Goal: Transaction & Acquisition: Book appointment/travel/reservation

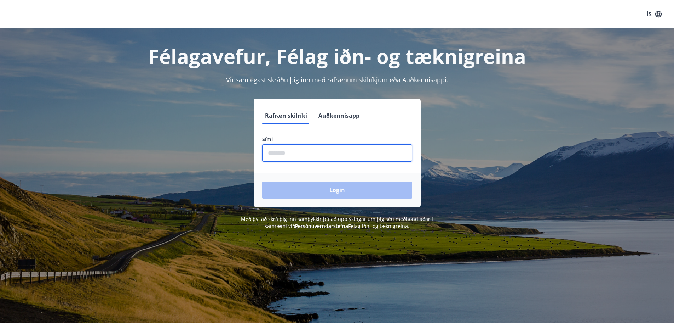
click at [310, 152] on input "phone" at bounding box center [337, 152] width 150 height 17
type input "********"
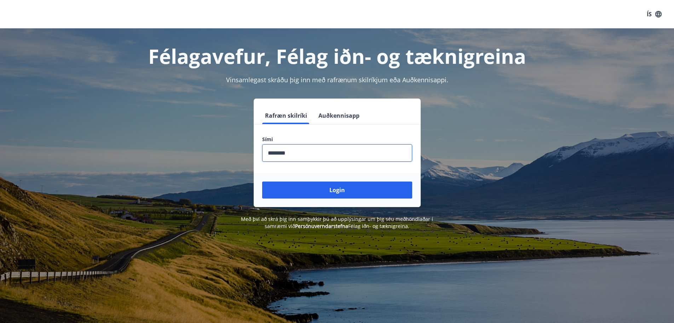
click at [323, 187] on button "Login" at bounding box center [337, 189] width 150 height 17
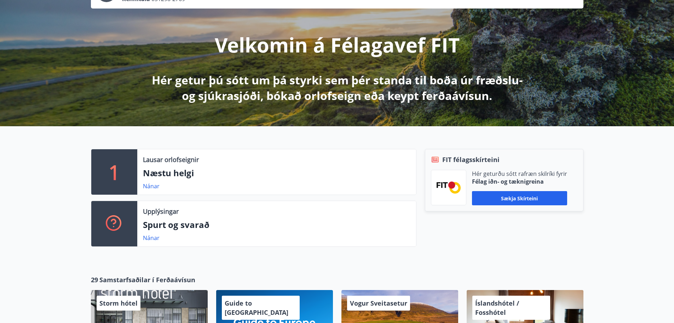
scroll to position [71, 0]
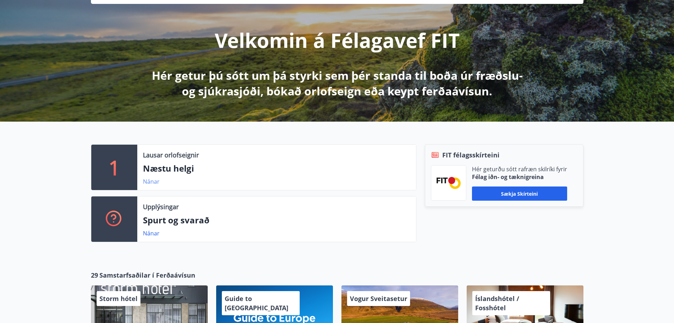
click at [150, 181] on link "Nánar" at bounding box center [151, 181] width 17 height 8
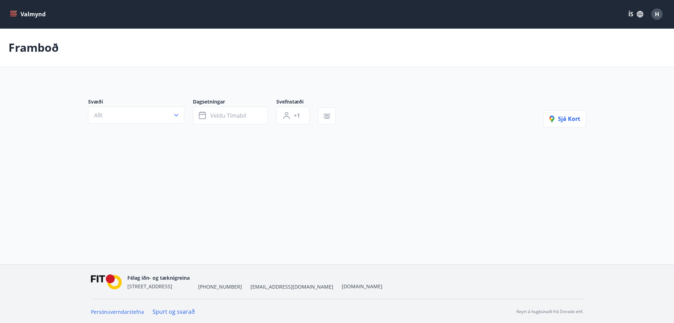
type input "*"
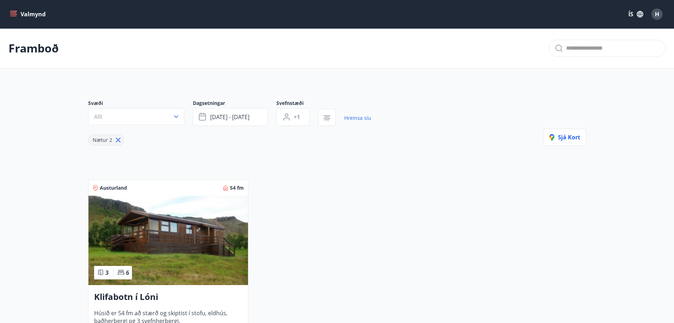
scroll to position [106, 0]
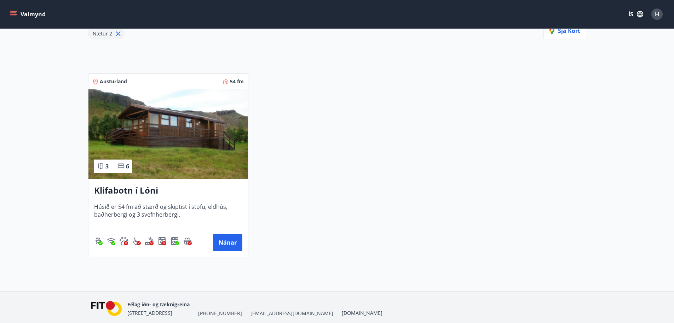
click at [174, 161] on img at bounding box center [169, 133] width 160 height 89
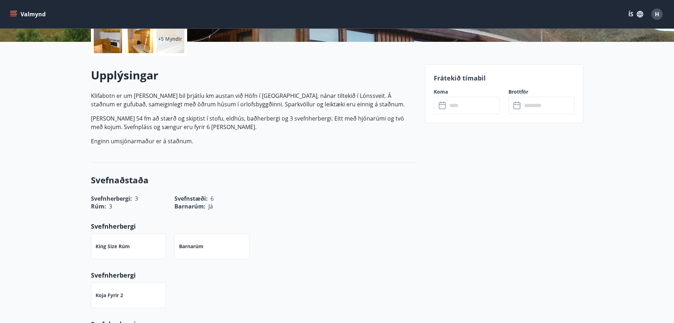
scroll to position [212, 0]
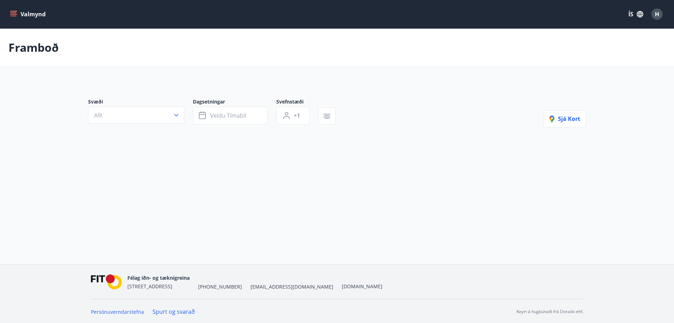
type input "*"
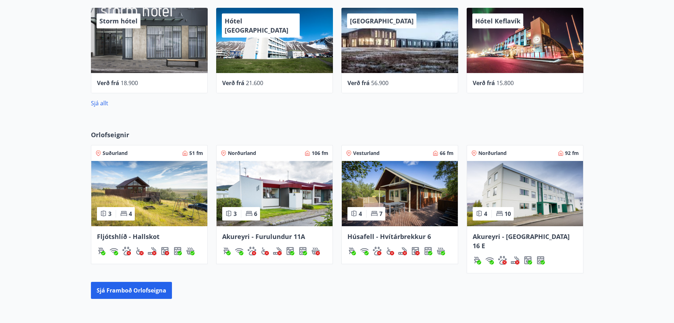
scroll to position [354, 0]
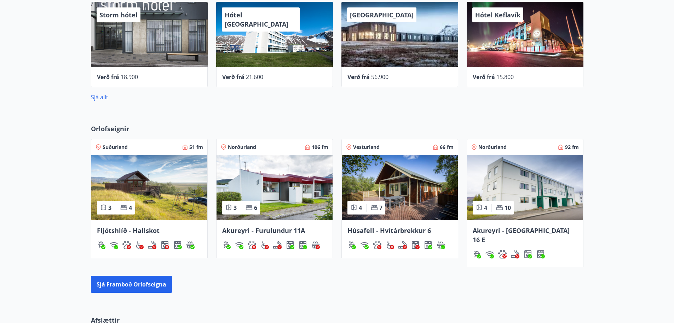
click at [157, 160] on img at bounding box center [149, 187] width 116 height 65
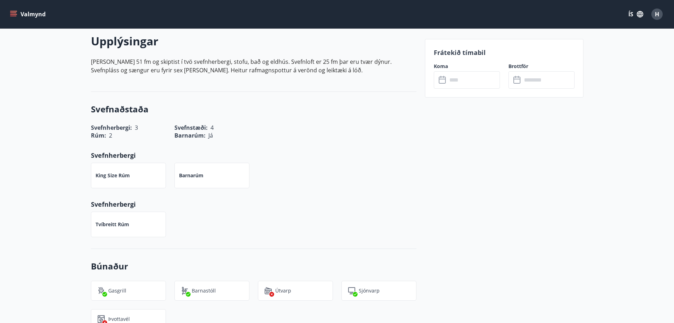
scroll to position [142, 0]
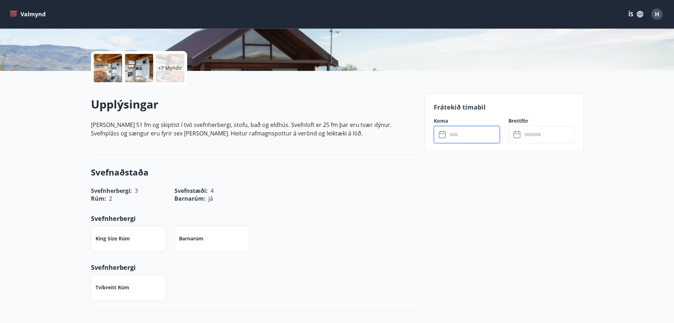
click at [460, 133] on input "text" at bounding box center [473, 134] width 53 height 17
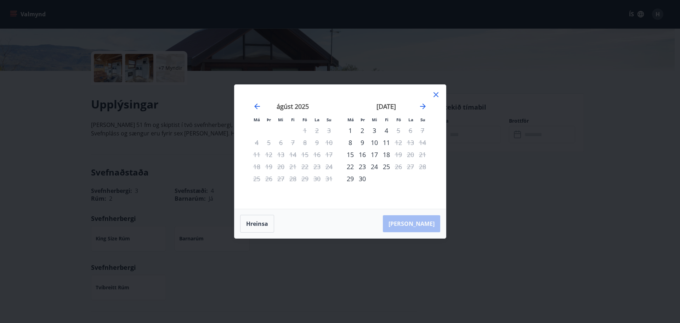
click at [436, 92] on icon at bounding box center [436, 94] width 8 height 8
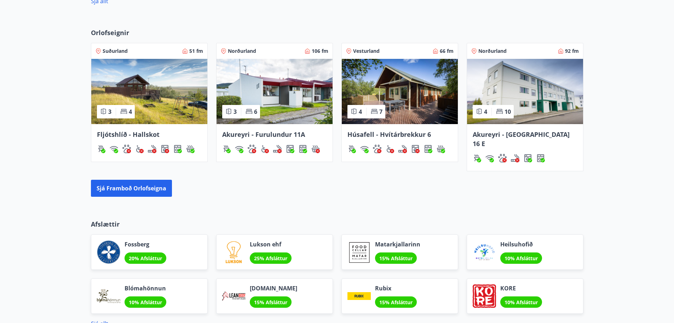
scroll to position [460, 0]
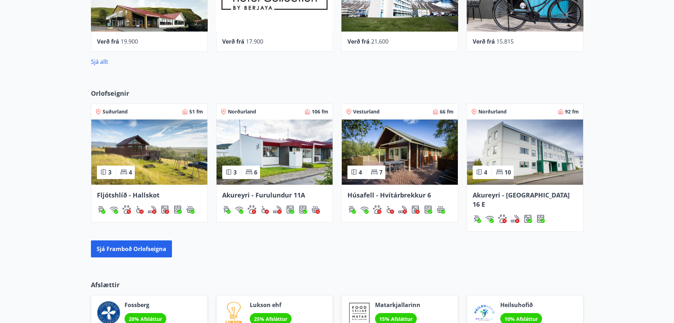
click at [408, 150] on img at bounding box center [400, 151] width 116 height 65
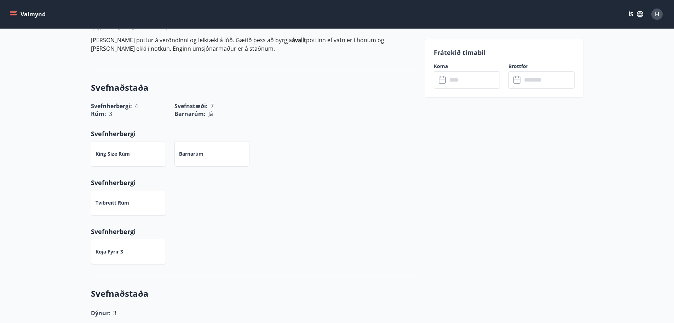
scroll to position [248, 0]
click at [458, 85] on input "text" at bounding box center [473, 79] width 53 height 17
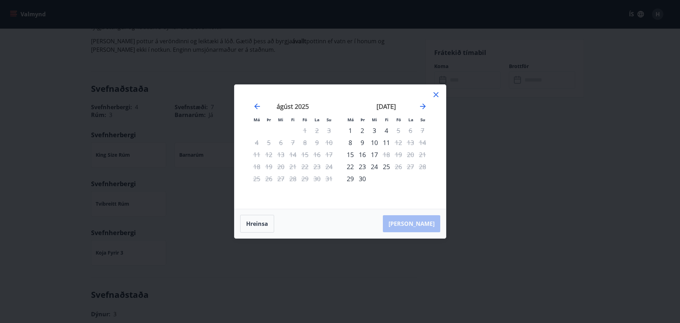
click at [439, 94] on icon at bounding box center [436, 94] width 8 height 8
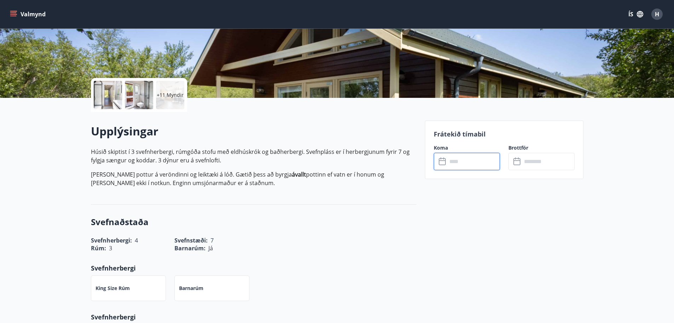
scroll to position [0, 0]
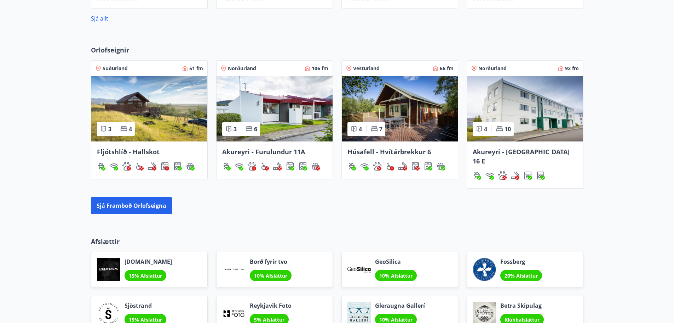
scroll to position [449, 0]
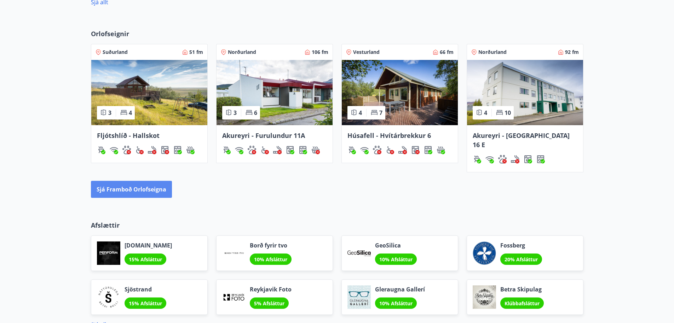
click at [137, 181] on button "Sjá framboð orlofseigna" at bounding box center [131, 189] width 81 height 17
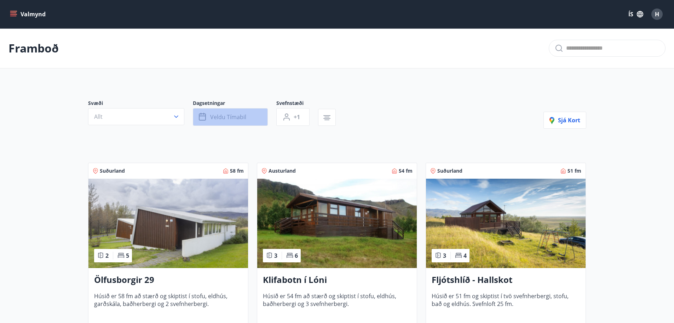
click at [226, 116] on span "Veldu tímabil" at bounding box center [228, 117] width 36 height 8
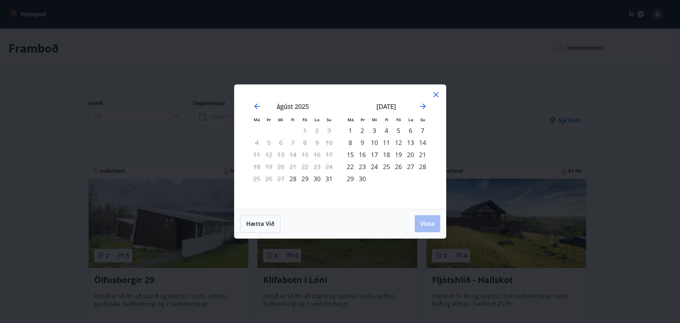
click at [398, 132] on div "5" at bounding box center [398, 130] width 12 height 12
click at [351, 140] on div "8" at bounding box center [350, 142] width 12 height 12
click at [425, 225] on span "Vista" at bounding box center [427, 223] width 14 height 8
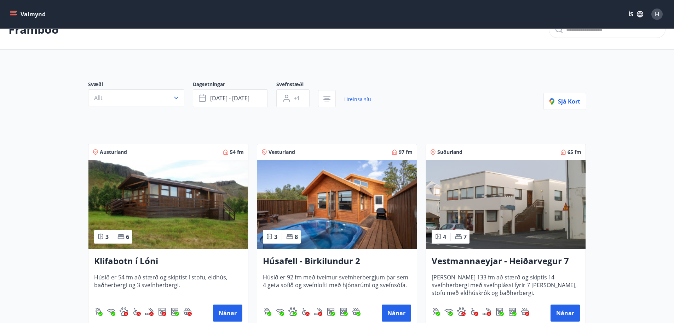
scroll to position [35, 0]
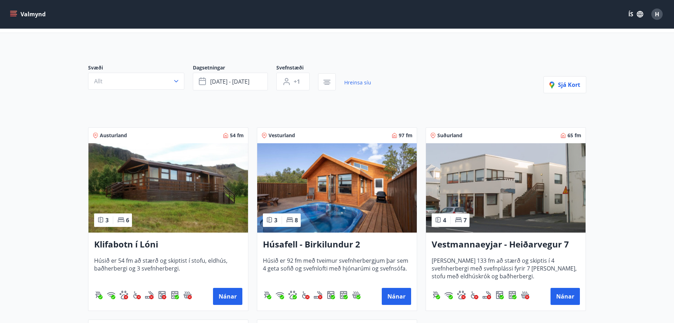
click at [330, 187] on img at bounding box center [337, 187] width 160 height 89
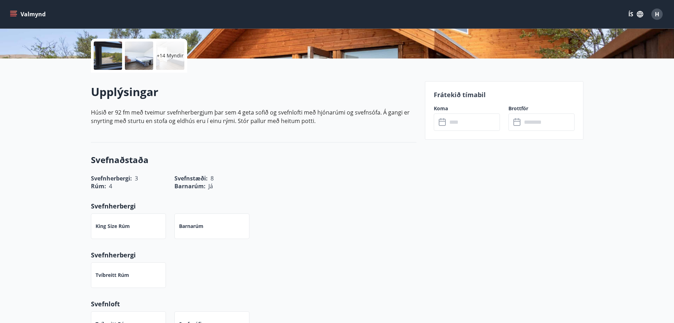
scroll to position [142, 0]
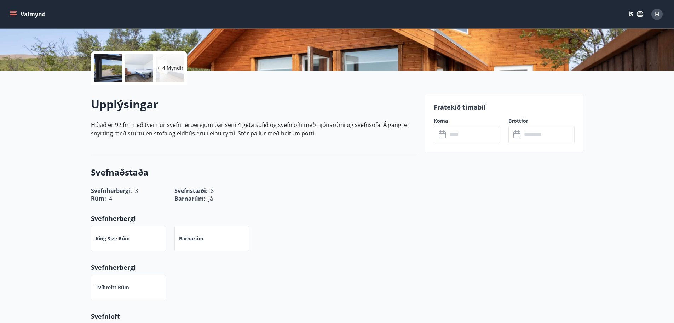
click at [472, 133] on input "text" at bounding box center [473, 134] width 53 height 17
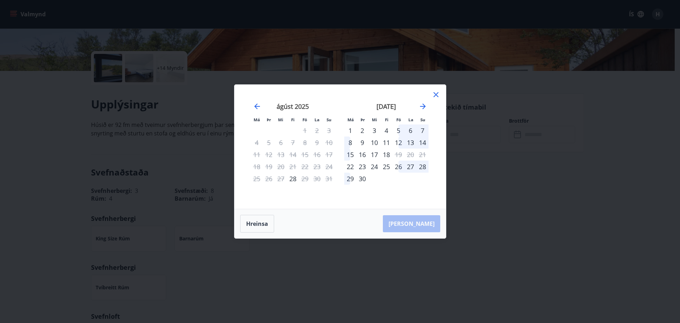
click at [398, 129] on div "5" at bounding box center [398, 130] width 12 height 12
click at [349, 142] on div "8" at bounding box center [350, 142] width 12 height 12
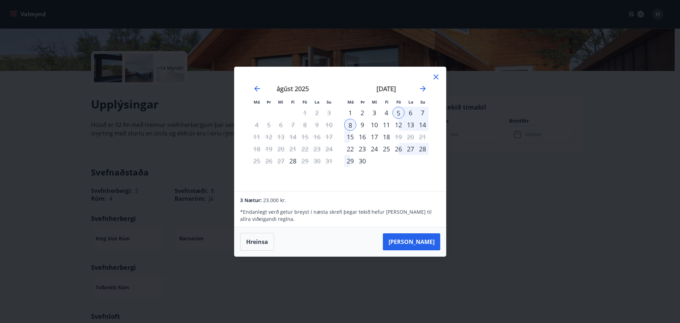
click at [174, 169] on div "Má Þr Mi Fi Fö La Su Má Þr Mi Fi Fö La Su [DATE] 1 2 3 4 5 6 7 8 9 10 11 12 13 …" at bounding box center [340, 161] width 680 height 323
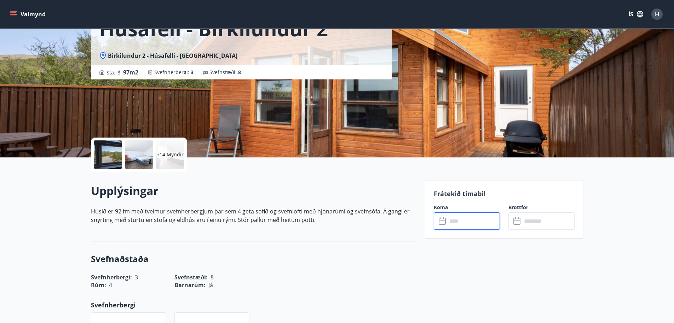
scroll to position [0, 0]
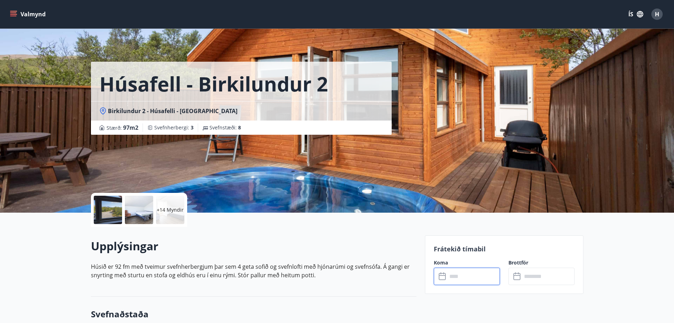
click at [259, 160] on div "Húsafell - Birkilundur 2 Birkilundur 2 - Húsafelli - Borgarfjarðarsýslu Stærð :…" at bounding box center [255, 106] width 329 height 212
click at [115, 213] on div at bounding box center [108, 209] width 28 height 28
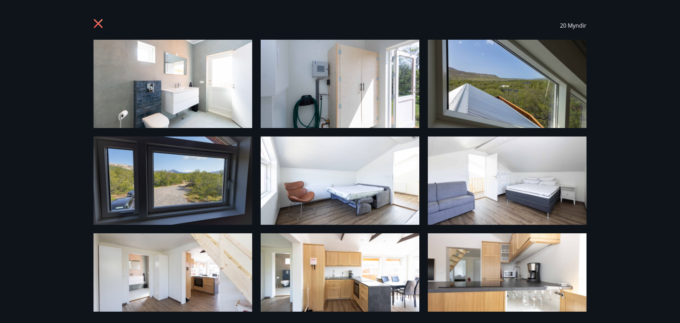
click at [170, 98] on img at bounding box center [172, 84] width 159 height 88
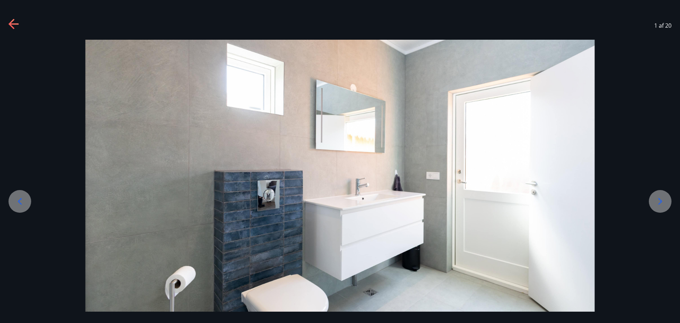
click at [661, 200] on icon at bounding box center [659, 200] width 11 height 11
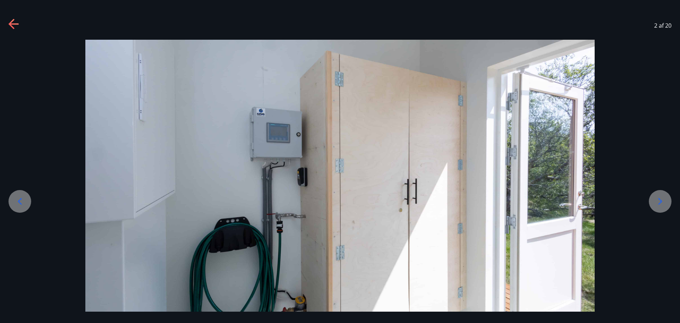
click at [661, 200] on icon at bounding box center [659, 200] width 11 height 11
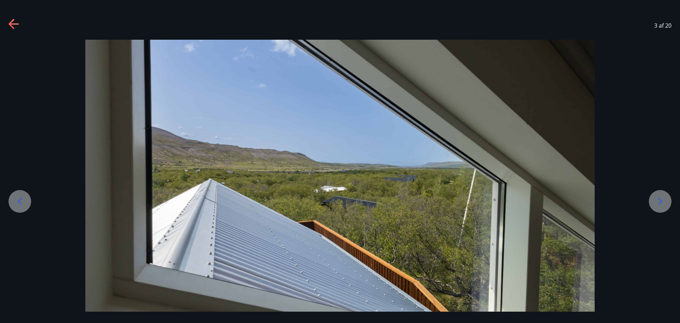
click at [661, 199] on icon at bounding box center [659, 200] width 11 height 11
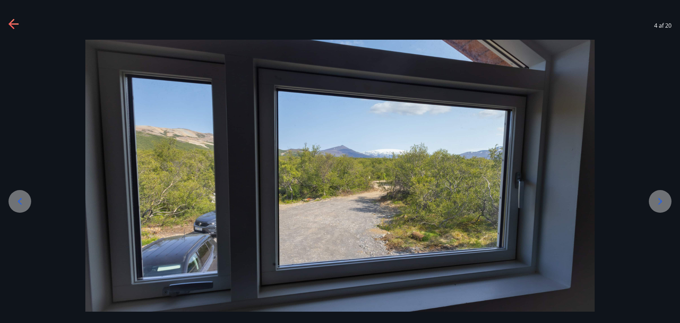
click at [661, 198] on icon at bounding box center [659, 200] width 11 height 11
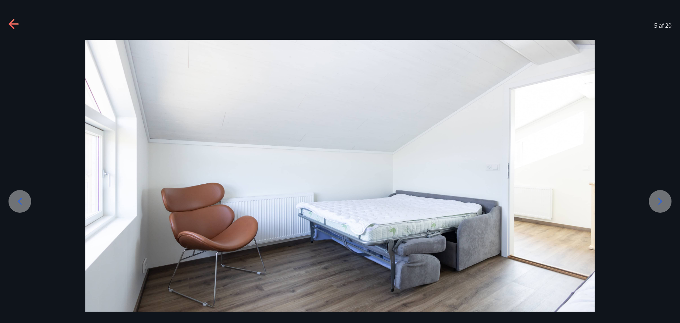
click at [661, 198] on icon at bounding box center [659, 200] width 11 height 11
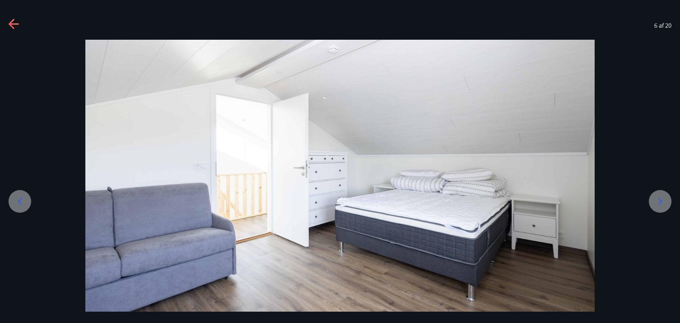
click at [661, 197] on icon at bounding box center [659, 200] width 11 height 11
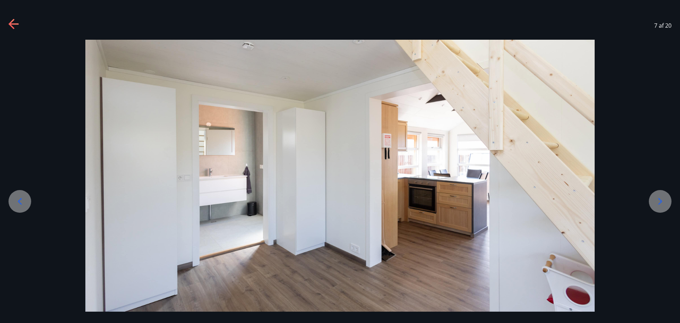
click at [661, 197] on icon at bounding box center [659, 200] width 11 height 11
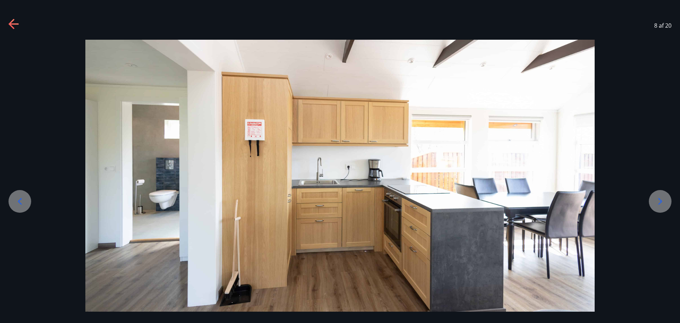
click at [661, 197] on icon at bounding box center [659, 200] width 11 height 11
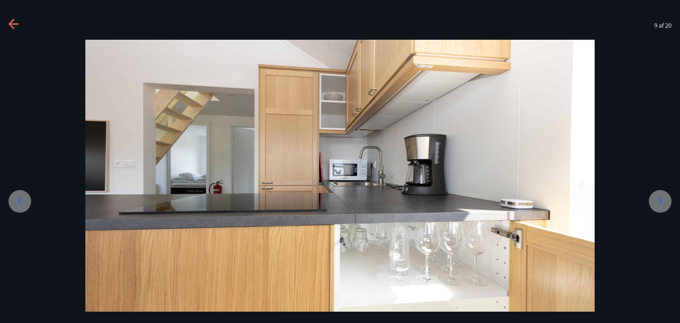
click at [661, 197] on icon at bounding box center [659, 200] width 11 height 11
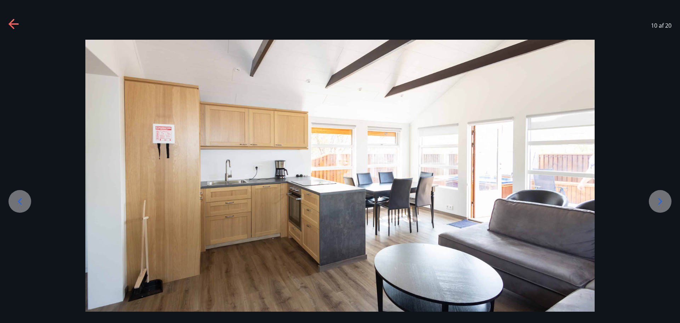
click at [661, 196] on icon at bounding box center [659, 200] width 11 height 11
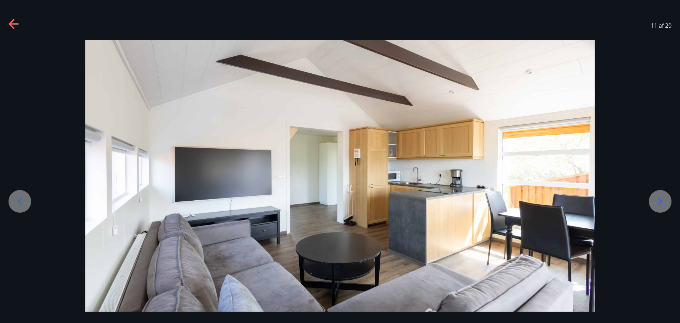
click at [661, 196] on icon at bounding box center [659, 200] width 11 height 11
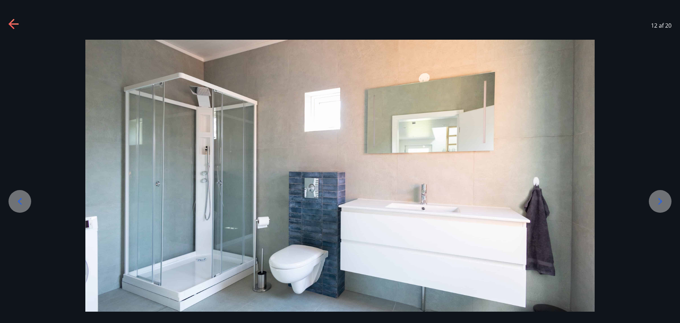
click at [661, 196] on icon at bounding box center [659, 200] width 11 height 11
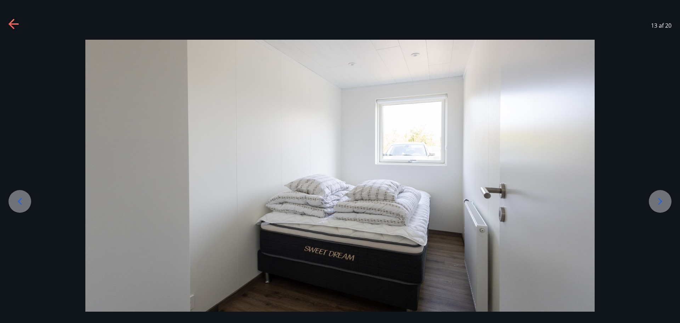
click at [661, 196] on icon at bounding box center [659, 200] width 11 height 11
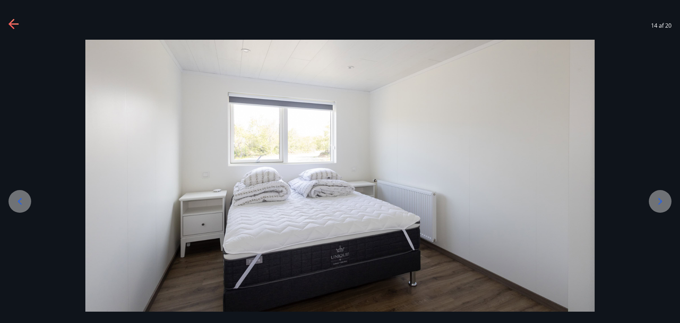
click at [661, 196] on icon at bounding box center [659, 200] width 11 height 11
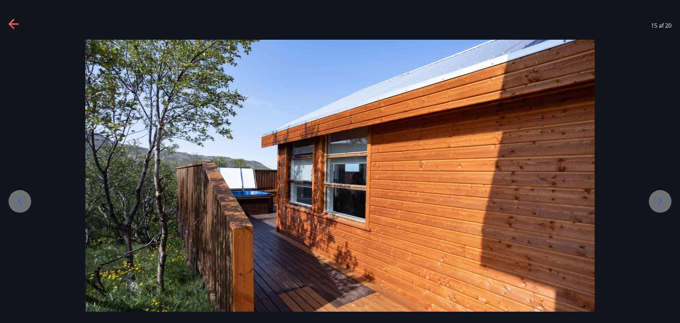
click at [661, 196] on icon at bounding box center [659, 200] width 11 height 11
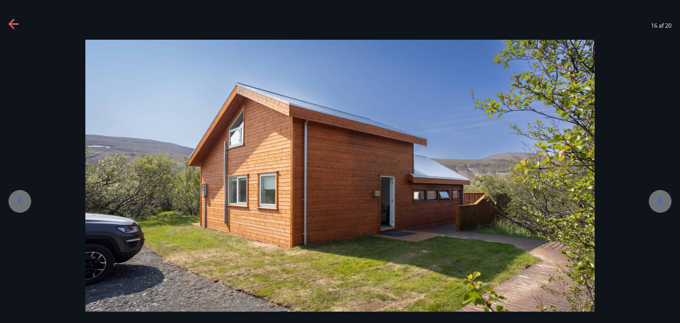
click at [661, 196] on icon at bounding box center [659, 200] width 11 height 11
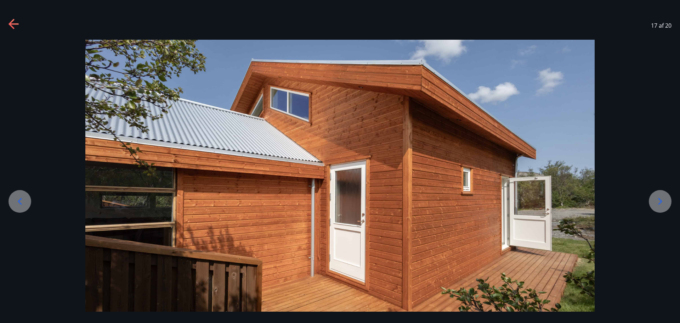
click at [661, 195] on icon at bounding box center [659, 200] width 11 height 11
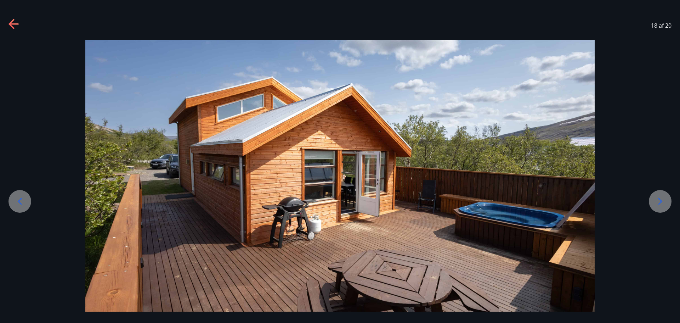
click at [661, 195] on icon at bounding box center [659, 200] width 11 height 11
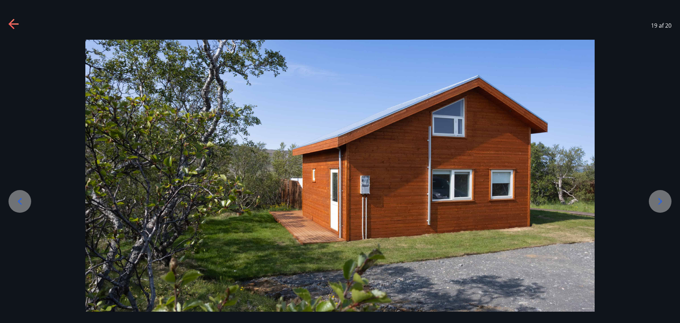
click at [661, 195] on div at bounding box center [660, 201] width 23 height 23
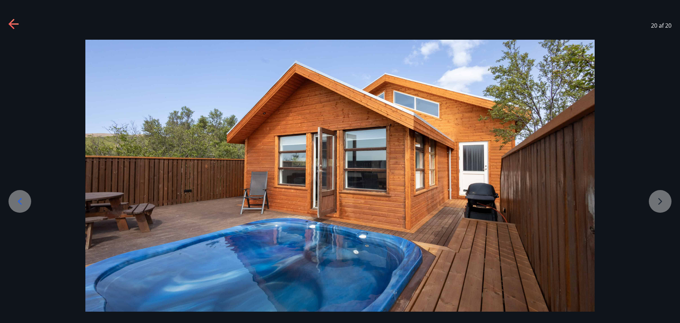
click at [661, 195] on div at bounding box center [340, 181] width 680 height 283
click at [660, 195] on div at bounding box center [340, 181] width 680 height 283
click at [10, 24] on icon at bounding box center [11, 24] width 6 height 10
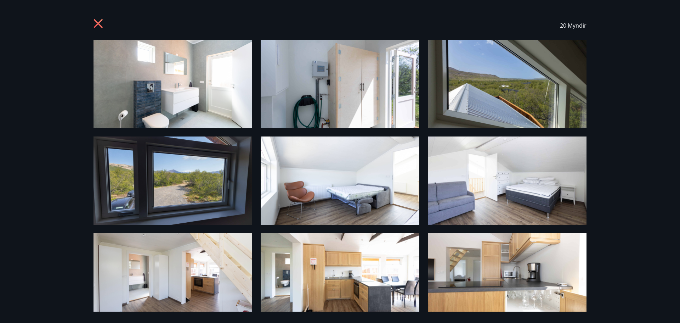
click at [93, 18] on div "20 Myndir" at bounding box center [340, 25] width 510 height 28
click at [96, 20] on icon at bounding box center [98, 24] width 11 height 11
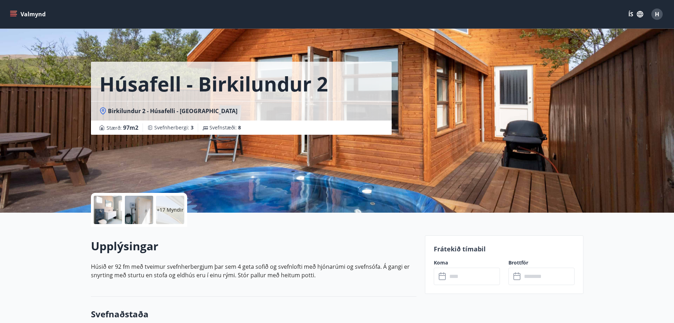
click at [114, 211] on div at bounding box center [108, 209] width 28 height 28
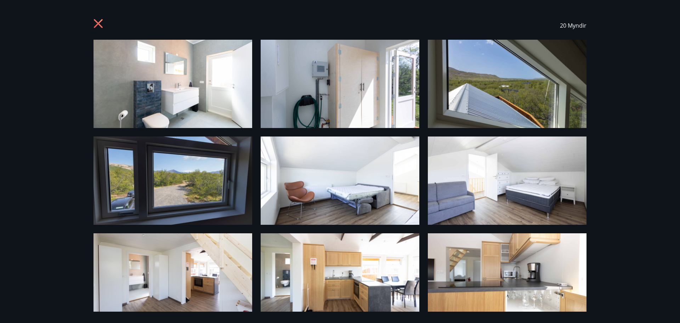
click at [487, 85] on img at bounding box center [507, 84] width 159 height 88
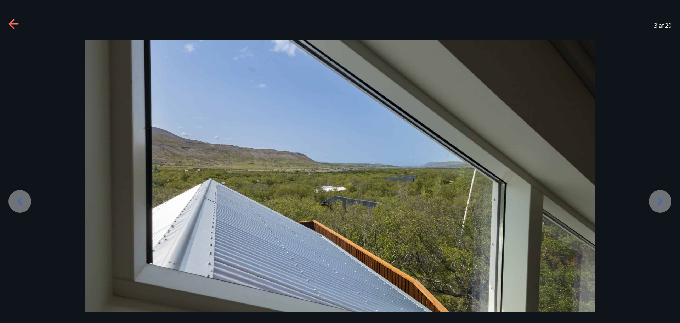
click at [12, 23] on icon at bounding box center [13, 24] width 11 height 11
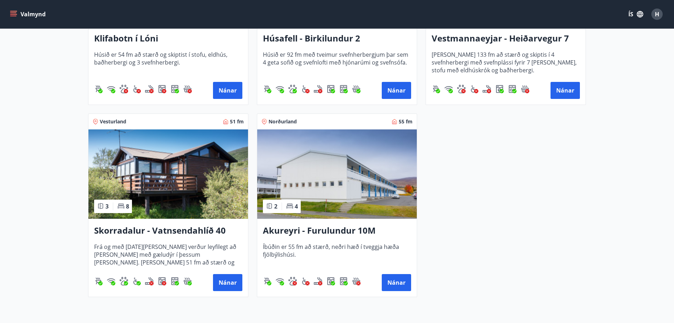
scroll to position [238, 0]
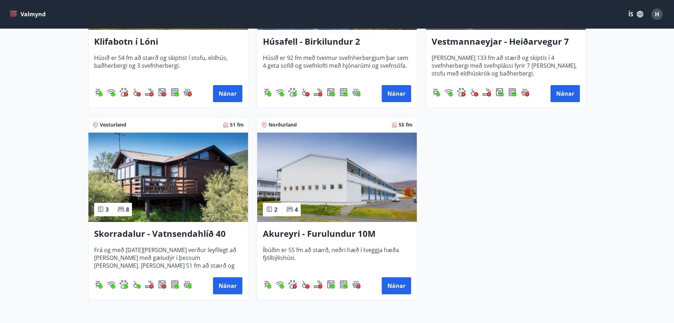
click at [154, 162] on img at bounding box center [169, 176] width 160 height 89
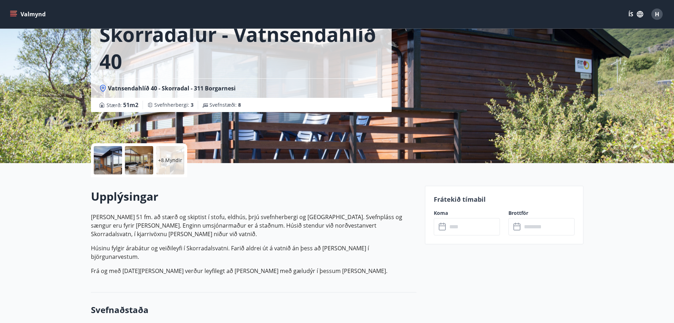
scroll to position [71, 0]
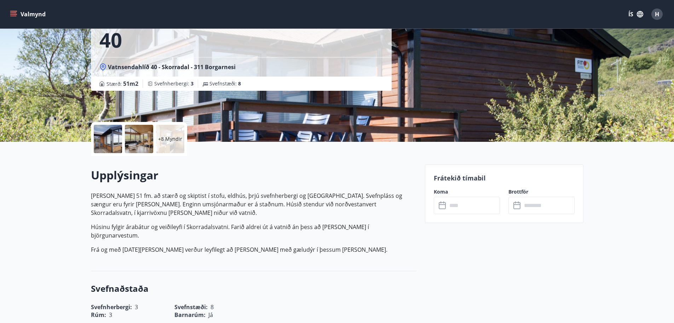
click at [109, 162] on div "Upplýsingar [PERSON_NAME] 51 fm. að stærð og skiptist í stofu, eldhús, þrjú sve…" at bounding box center [254, 213] width 326 height 115
click at [106, 139] on div at bounding box center [108, 139] width 28 height 28
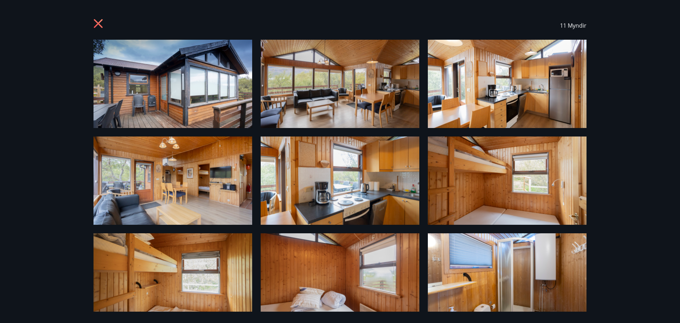
click at [210, 99] on img at bounding box center [172, 84] width 159 height 88
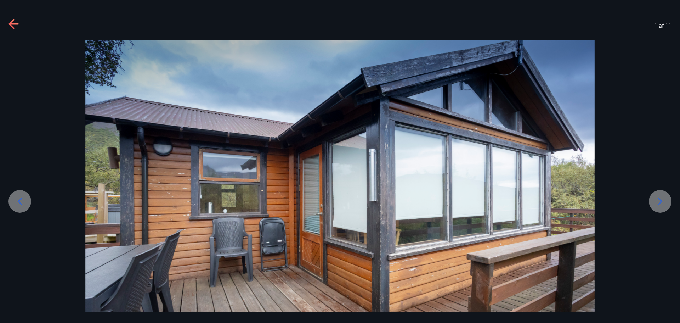
click at [661, 201] on icon at bounding box center [660, 201] width 4 height 7
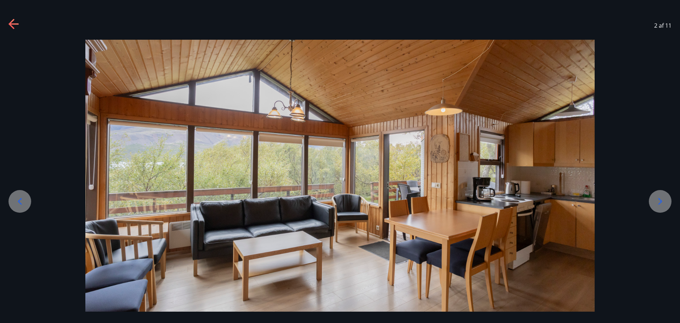
click at [660, 201] on icon at bounding box center [659, 200] width 11 height 11
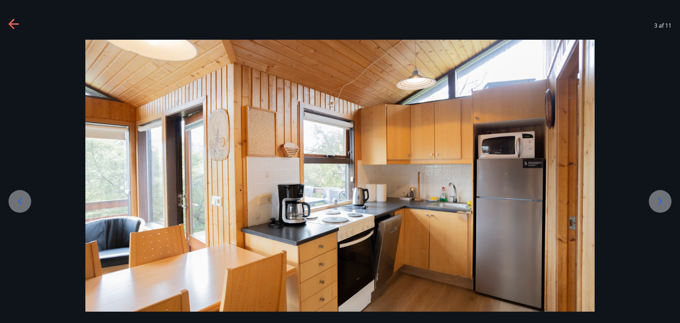
click at [660, 201] on icon at bounding box center [659, 200] width 11 height 11
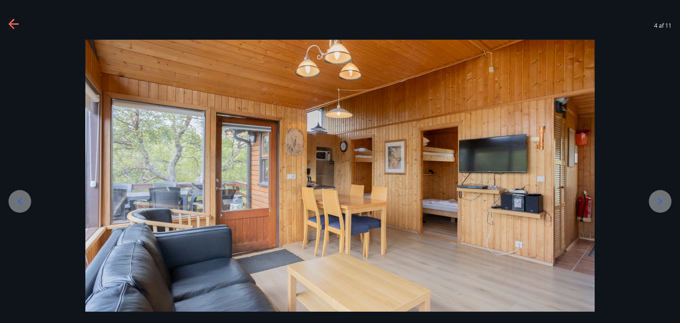
click at [661, 201] on icon at bounding box center [660, 201] width 4 height 7
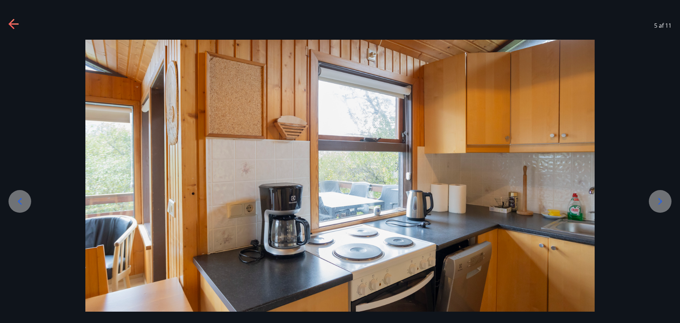
click at [661, 201] on icon at bounding box center [660, 201] width 4 height 7
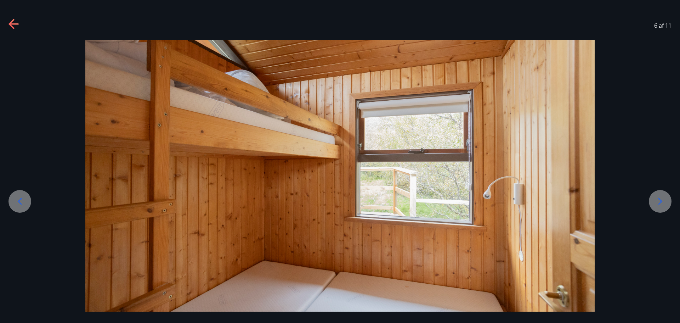
click at [661, 200] on icon at bounding box center [660, 201] width 4 height 7
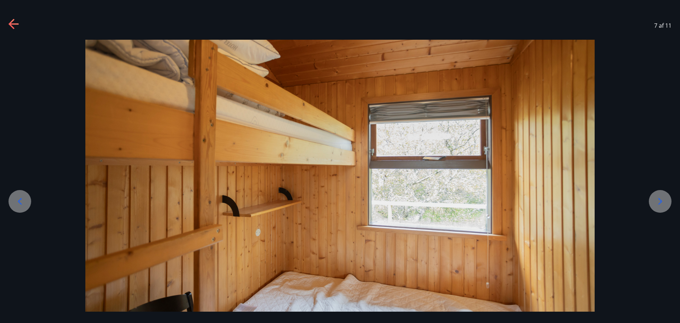
click at [661, 200] on icon at bounding box center [660, 201] width 4 height 7
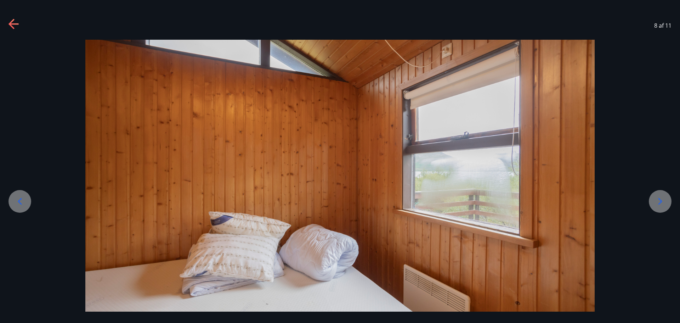
click at [661, 200] on icon at bounding box center [660, 201] width 4 height 7
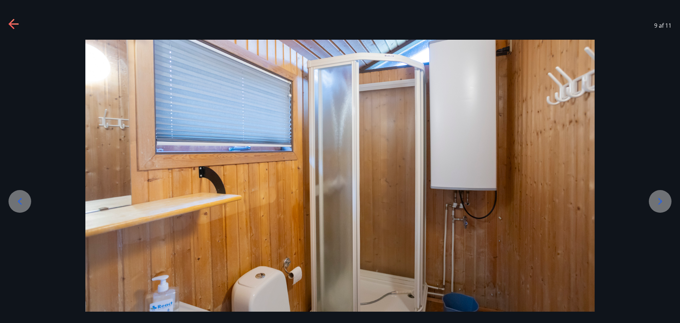
click at [661, 200] on icon at bounding box center [660, 201] width 4 height 7
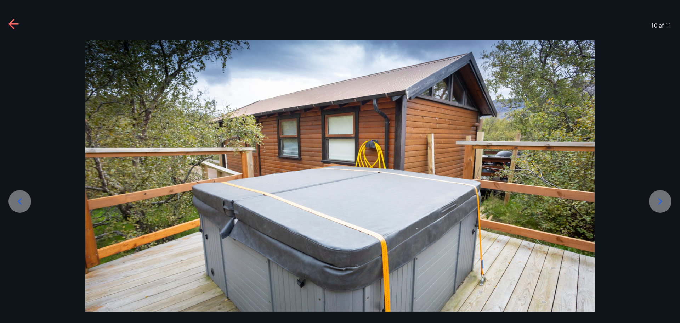
click at [661, 200] on icon at bounding box center [660, 201] width 4 height 7
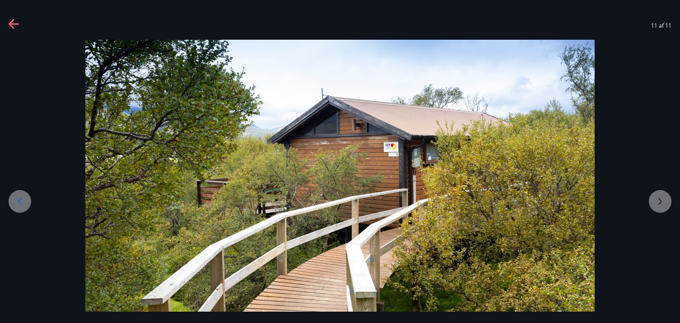
click at [19, 200] on icon at bounding box center [20, 201] width 4 height 7
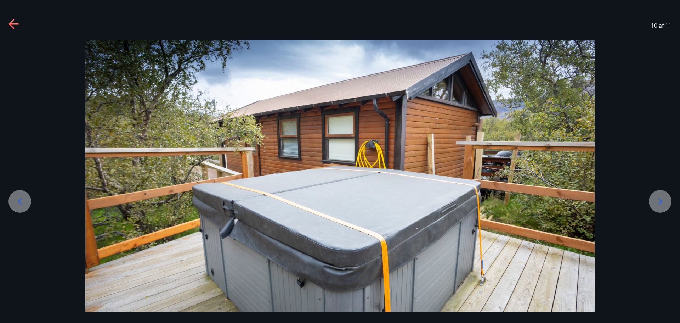
click at [656, 200] on icon at bounding box center [659, 200] width 11 height 11
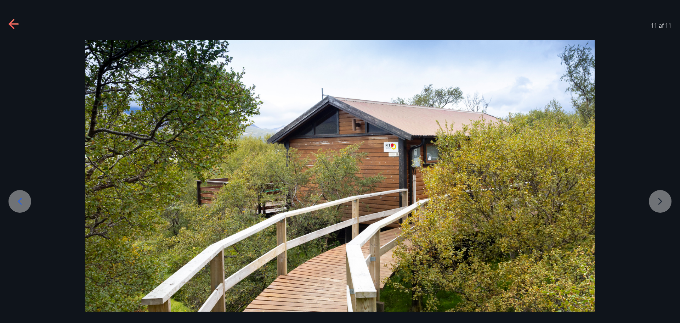
click at [657, 200] on div at bounding box center [340, 183] width 680 height 286
click at [16, 200] on icon at bounding box center [19, 200] width 11 height 11
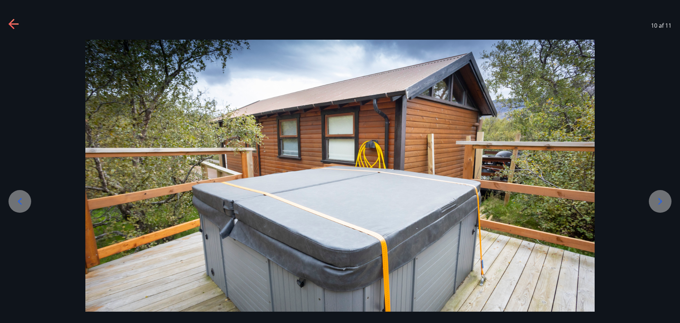
click at [16, 200] on icon at bounding box center [19, 200] width 11 height 11
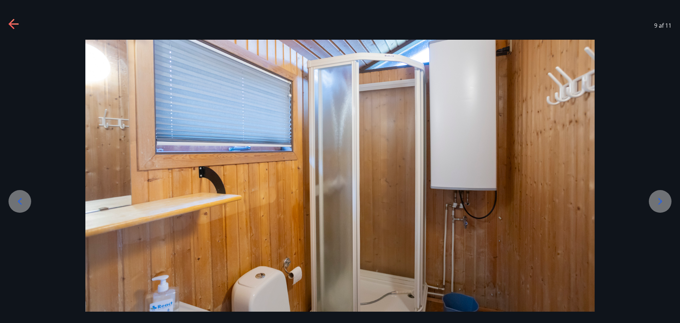
click at [7, 27] on div "9 af 11" at bounding box center [340, 25] width 680 height 28
click at [11, 25] on icon at bounding box center [13, 24] width 11 height 11
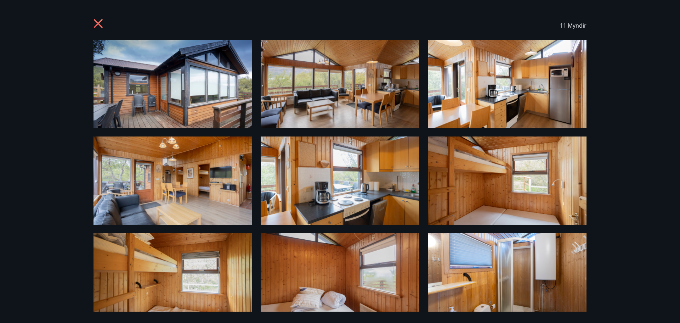
click at [96, 22] on icon at bounding box center [98, 24] width 11 height 11
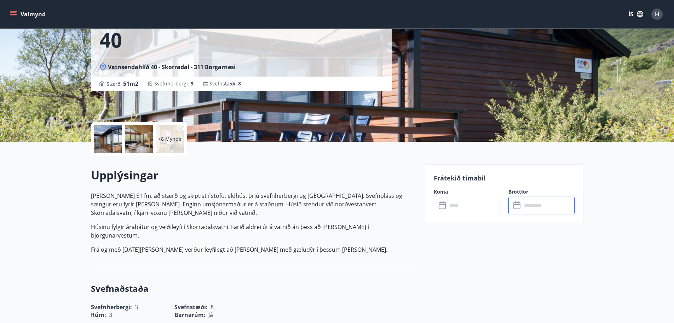
click at [524, 203] on input "text" at bounding box center [548, 204] width 53 height 17
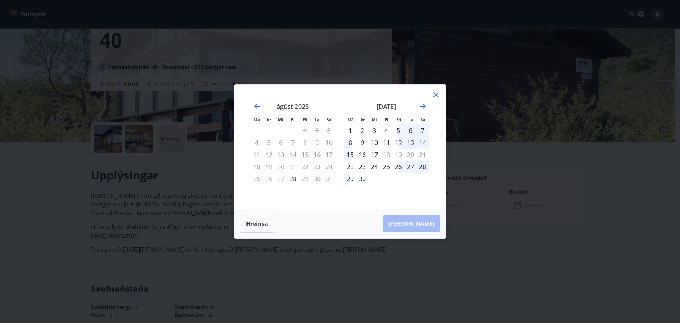
click at [436, 95] on icon at bounding box center [435, 94] width 5 height 5
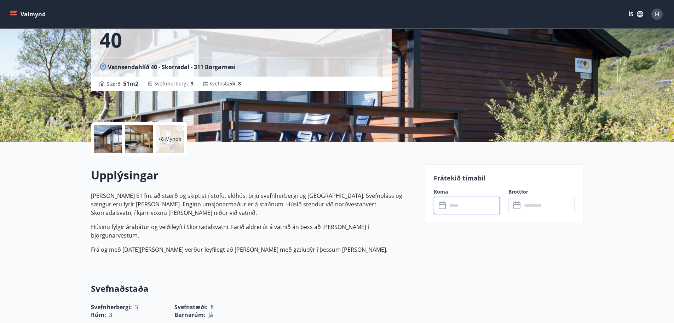
click at [458, 206] on input "text" at bounding box center [473, 204] width 53 height 17
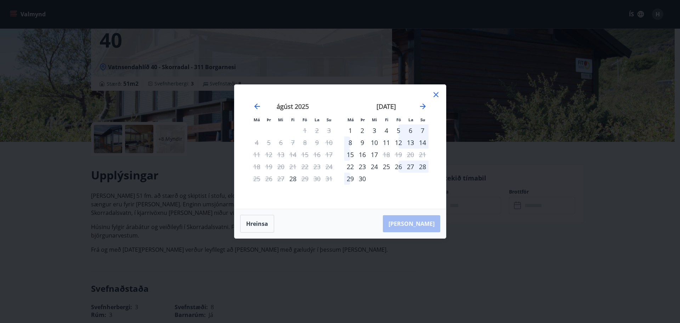
click at [398, 129] on div "5" at bounding box center [398, 130] width 12 height 12
click at [349, 143] on div "8" at bounding box center [350, 142] width 12 height 12
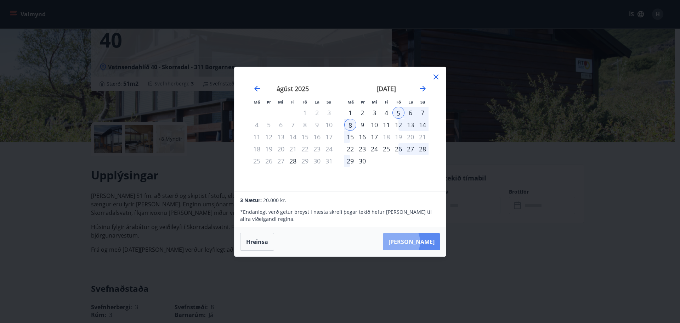
click at [418, 241] on button "[PERSON_NAME]" at bounding box center [411, 241] width 57 height 17
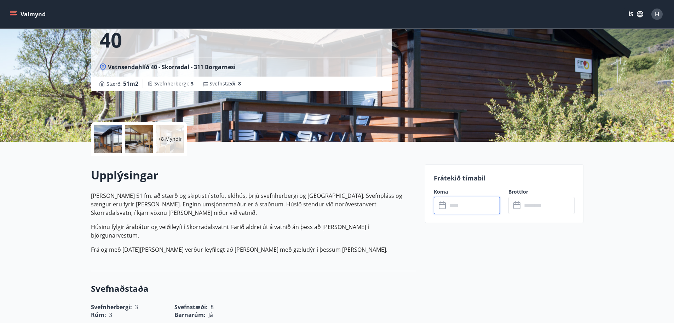
type input "******"
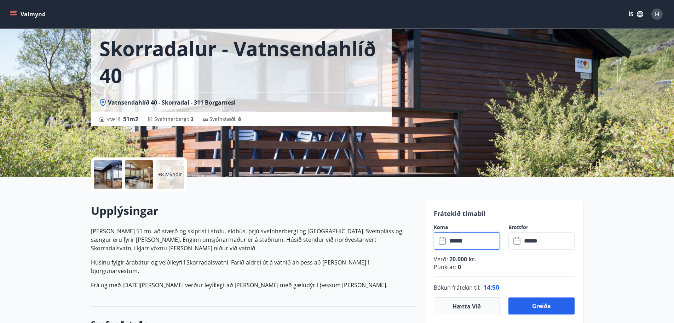
scroll to position [0, 0]
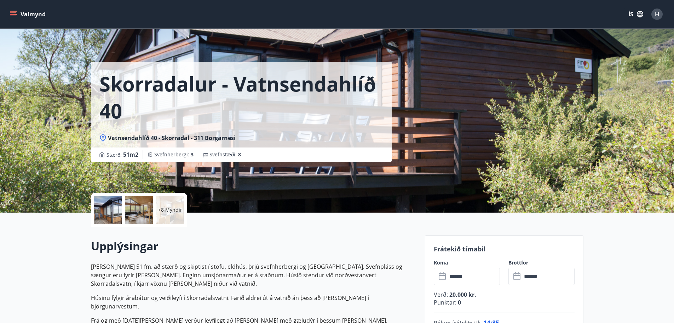
click at [116, 207] on div at bounding box center [108, 209] width 28 height 28
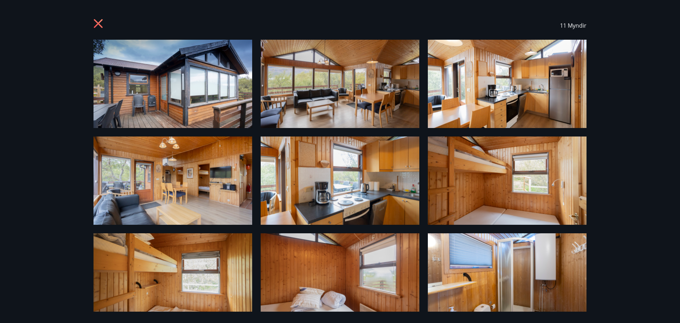
click at [143, 61] on img at bounding box center [172, 84] width 159 height 88
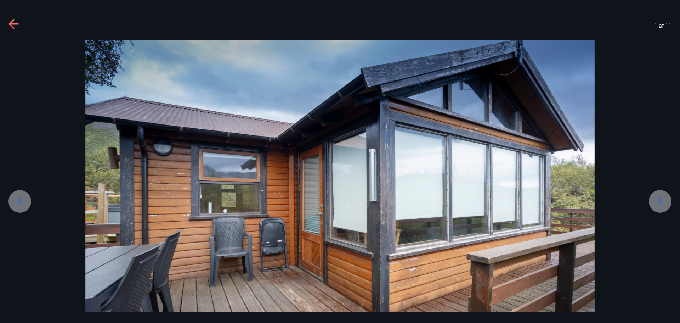
click at [663, 201] on icon at bounding box center [659, 200] width 11 height 11
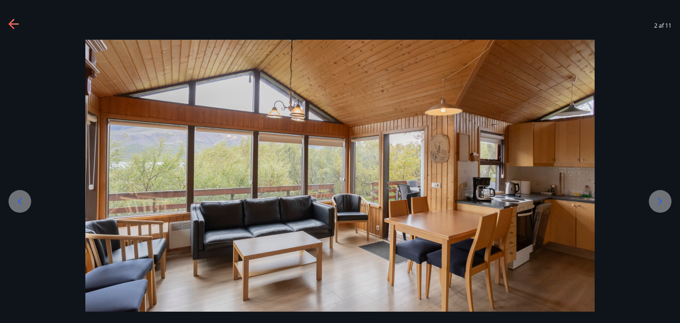
click at [664, 201] on icon at bounding box center [659, 200] width 11 height 11
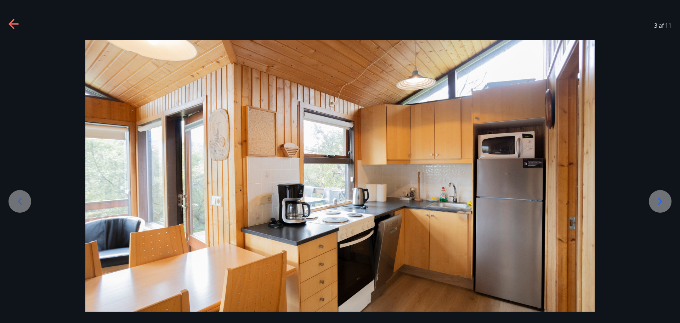
click at [664, 201] on icon at bounding box center [659, 200] width 11 height 11
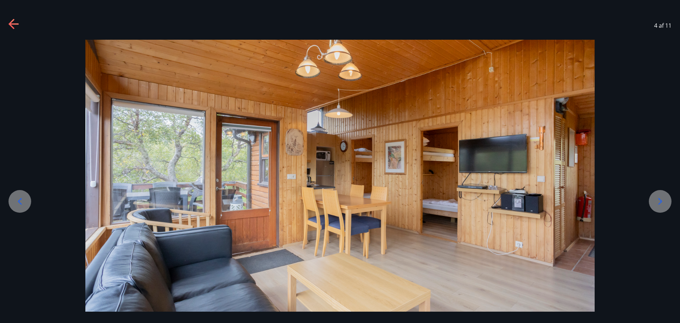
click at [664, 201] on icon at bounding box center [659, 200] width 11 height 11
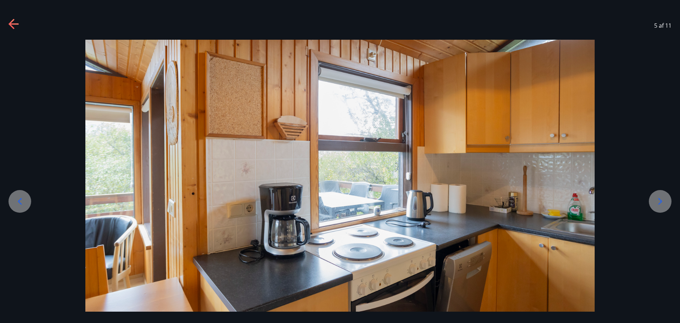
click at [664, 201] on icon at bounding box center [659, 200] width 11 height 11
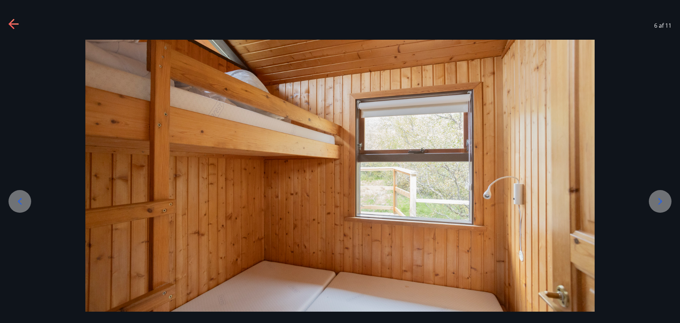
click at [664, 201] on icon at bounding box center [659, 200] width 11 height 11
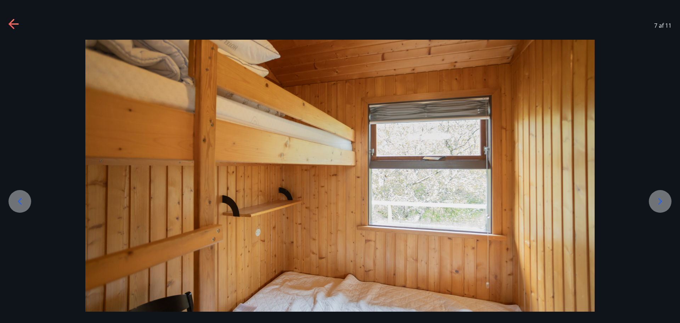
click at [664, 201] on icon at bounding box center [659, 200] width 11 height 11
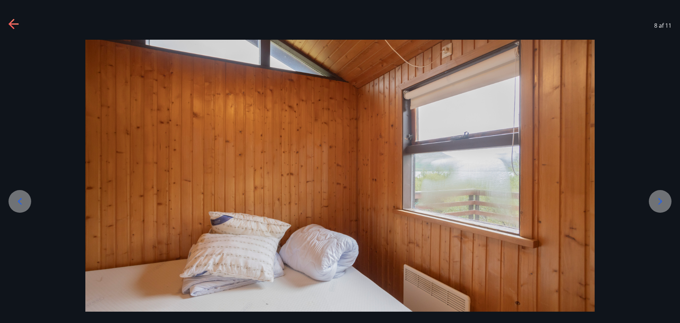
click at [664, 201] on icon at bounding box center [659, 200] width 11 height 11
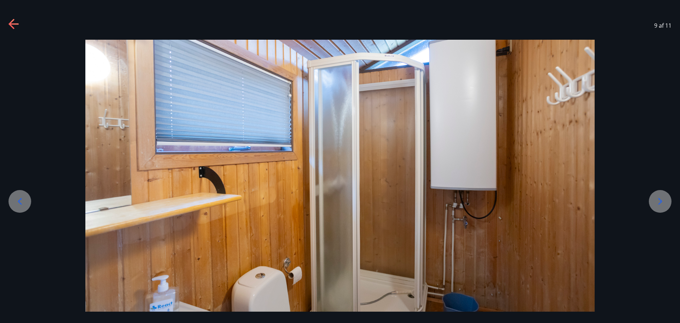
click at [664, 201] on icon at bounding box center [659, 200] width 11 height 11
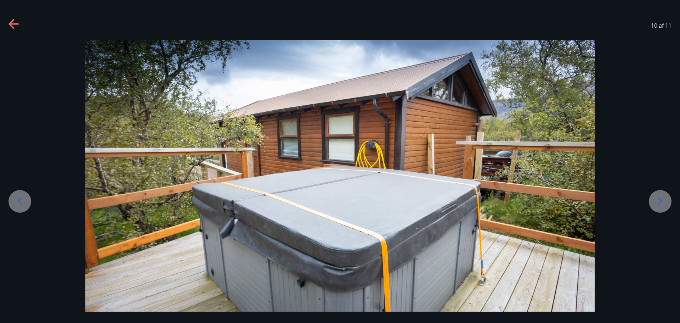
click at [658, 203] on icon at bounding box center [659, 200] width 11 height 11
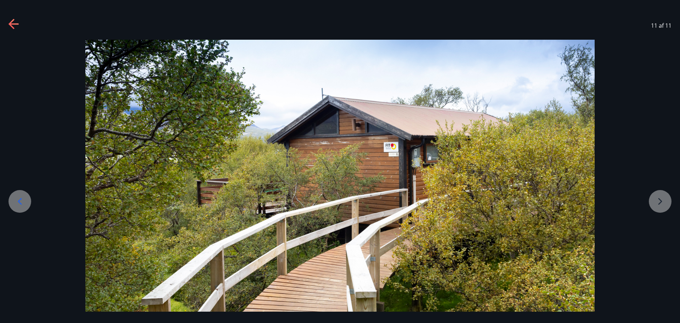
click at [658, 202] on div at bounding box center [340, 183] width 680 height 286
click at [10, 23] on icon at bounding box center [11, 24] width 6 height 10
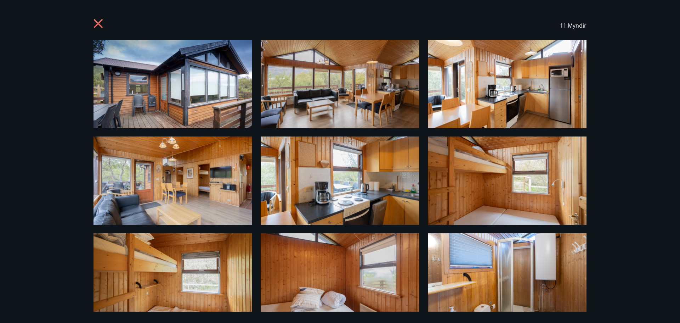
click at [97, 26] on icon at bounding box center [98, 24] width 11 height 11
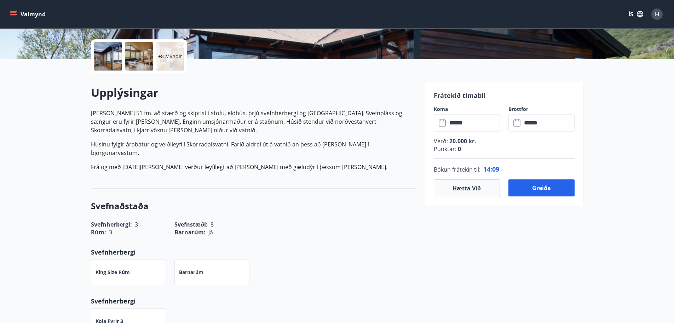
scroll to position [142, 0]
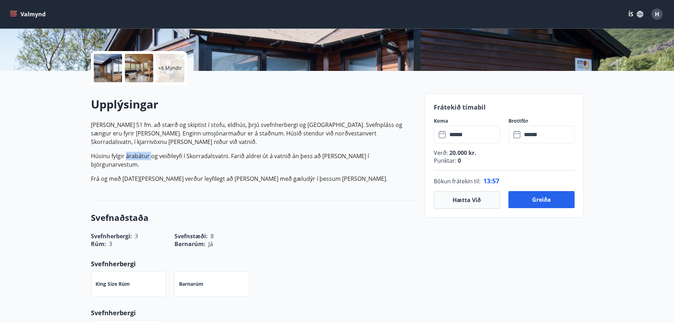
drag, startPoint x: 126, startPoint y: 156, endPoint x: 150, endPoint y: 157, distance: 24.1
click at [150, 157] on p "Húsinu fylgir árabátur og veiðileyfi í Skorradalsvatni. Farið aldrei út á vatni…" at bounding box center [254, 160] width 326 height 17
drag, startPoint x: 158, startPoint y: 156, endPoint x: 182, endPoint y: 156, distance: 24.4
click at [182, 156] on p "Húsinu fylgir árabátur og veiðileyfi í Skorradalsvatni. Farið aldrei út á vatni…" at bounding box center [254, 160] width 326 height 17
click at [243, 139] on p "[PERSON_NAME] 51 fm. að stærð og skiptist í stofu, eldhús, þrjú svefnherbergi o…" at bounding box center [254, 132] width 326 height 25
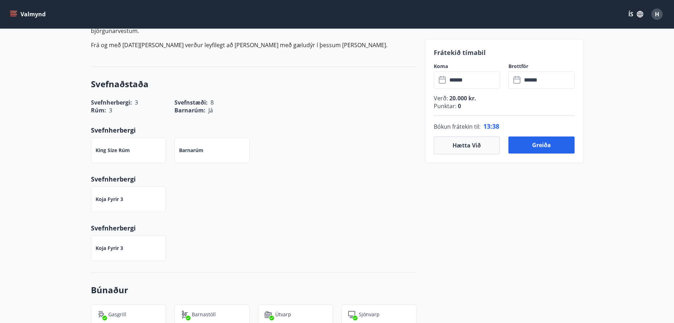
scroll to position [248, 0]
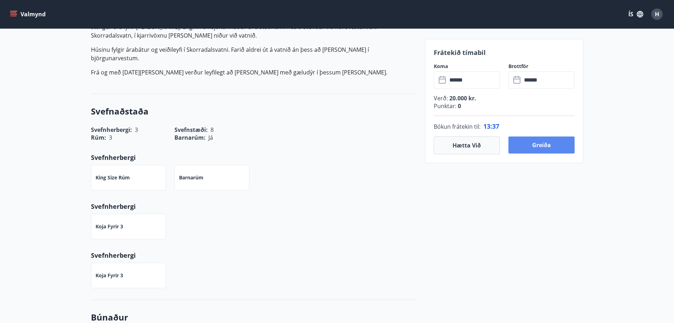
click at [542, 144] on button "Greiða" at bounding box center [542, 144] width 66 height 17
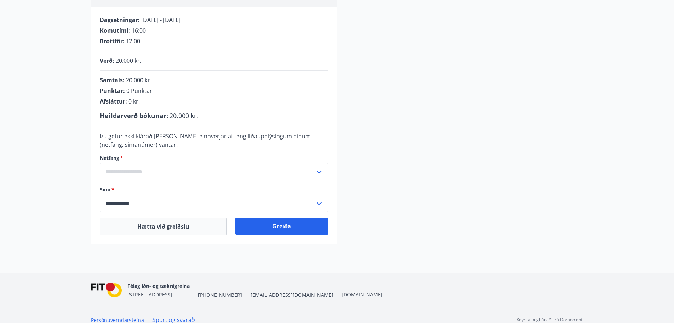
scroll to position [110, 0]
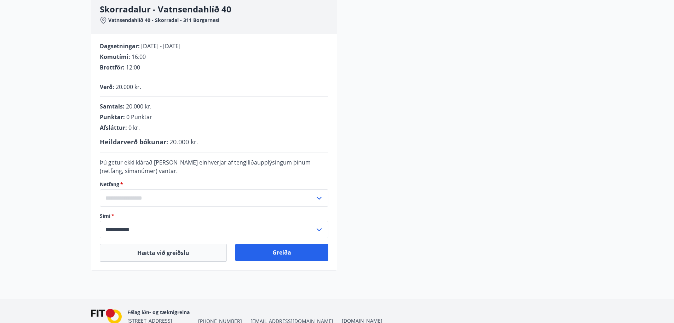
click at [147, 198] on input "text" at bounding box center [207, 197] width 215 height 17
click at [130, 212] on li "Skrá nýtt netfang" at bounding box center [214, 212] width 228 height 13
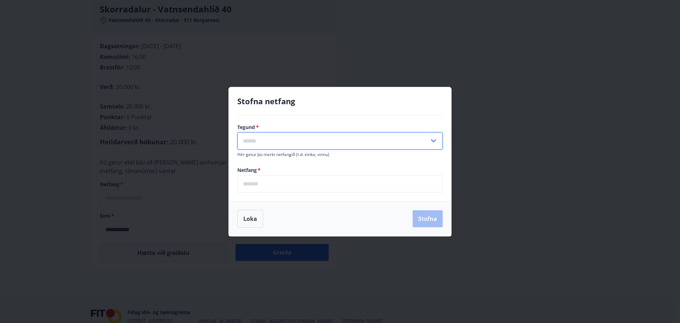
click at [279, 139] on input "text" at bounding box center [333, 140] width 192 height 17
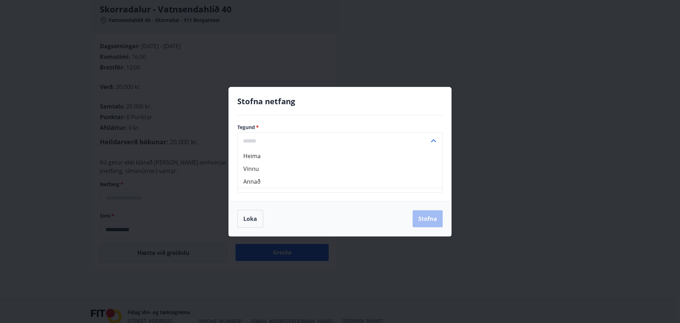
click at [257, 155] on li "Heima" at bounding box center [340, 155] width 205 height 13
type input "*****"
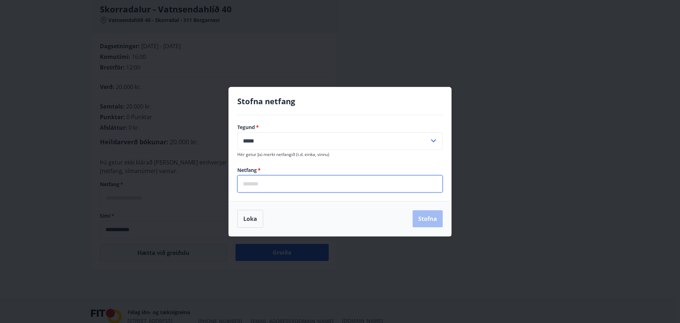
click at [262, 189] on input "email" at bounding box center [339, 183] width 205 height 17
type input "**********"
click at [424, 221] on button "Stofna" at bounding box center [427, 218] width 30 height 17
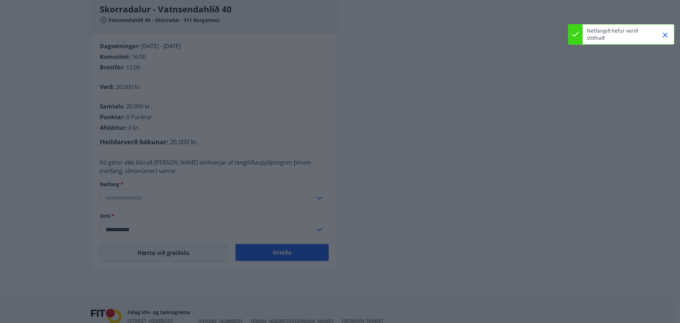
type input "**********"
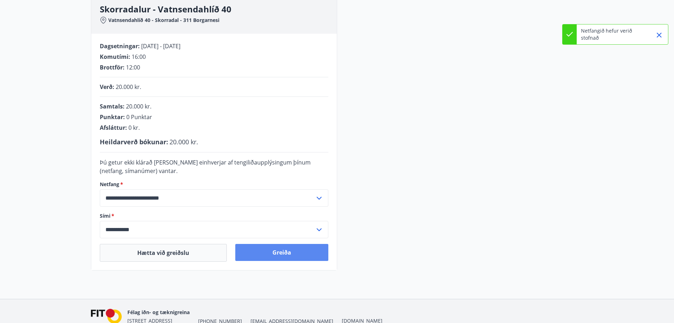
click at [291, 246] on button "Greiða" at bounding box center [281, 252] width 93 height 17
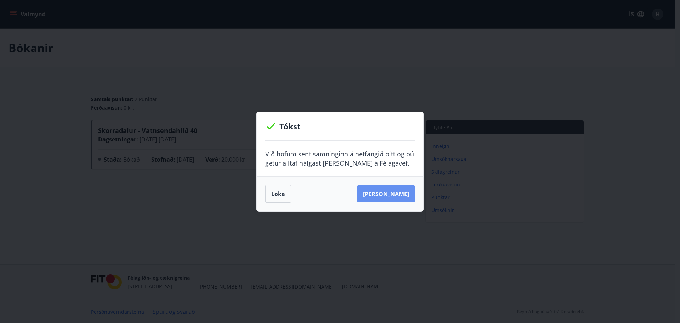
drag, startPoint x: 404, startPoint y: 189, endPoint x: 386, endPoint y: 87, distance: 103.2
click at [405, 188] on button "Sjá samning" at bounding box center [385, 193] width 57 height 17
click at [277, 191] on button "Loka" at bounding box center [278, 194] width 26 height 18
